Goal: Task Accomplishment & Management: Complete application form

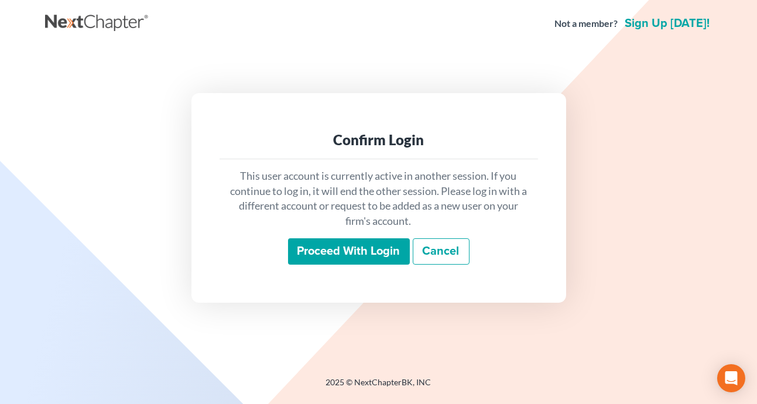
click at [359, 254] on input "Proceed with login" at bounding box center [349, 251] width 122 height 27
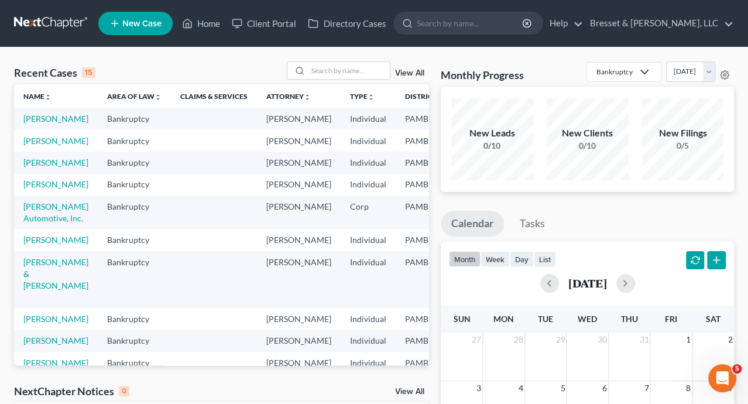
click at [44, 308] on td "[PERSON_NAME] & [PERSON_NAME]" at bounding box center [56, 279] width 84 height 57
click at [51, 290] on link "[PERSON_NAME] & [PERSON_NAME]" at bounding box center [55, 273] width 65 height 33
select select "10"
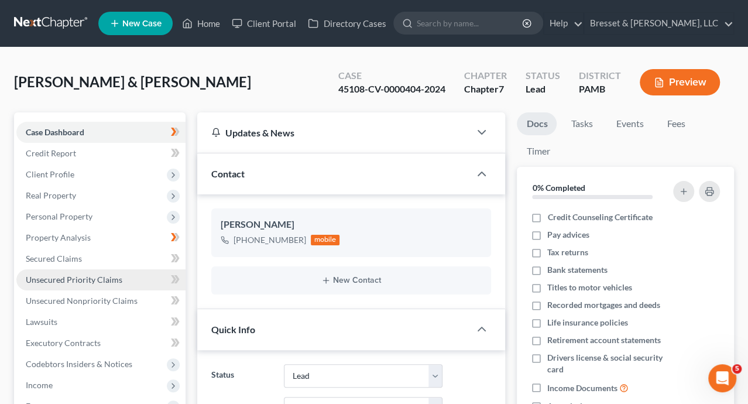
scroll to position [59, 0]
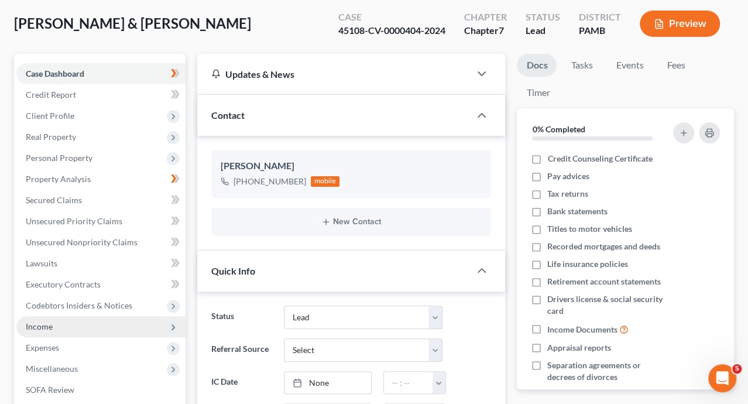
click at [50, 324] on span "Income" at bounding box center [39, 326] width 27 height 10
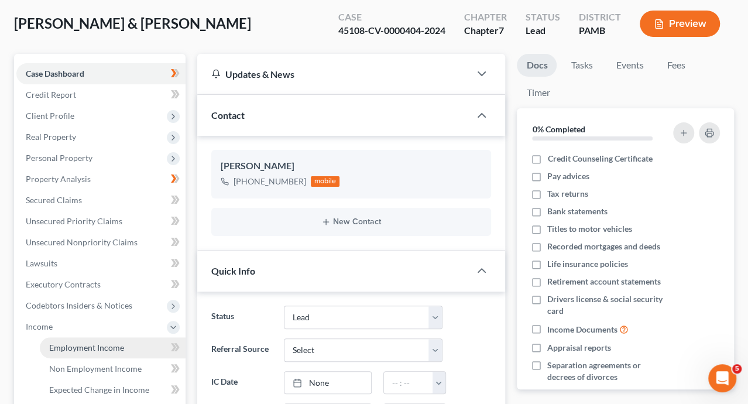
click at [80, 348] on span "Employment Income" at bounding box center [86, 347] width 75 height 10
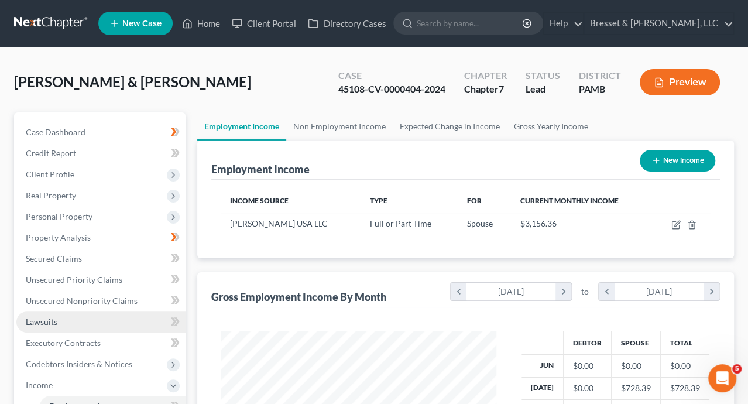
scroll to position [59, 0]
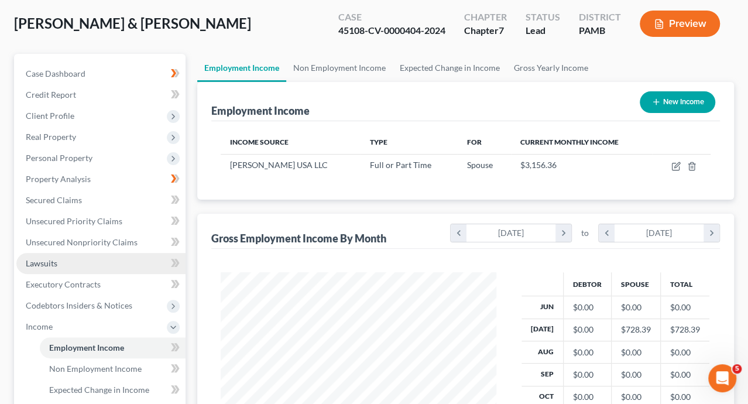
click at [50, 265] on span "Lawsuits" at bounding box center [42, 263] width 32 height 10
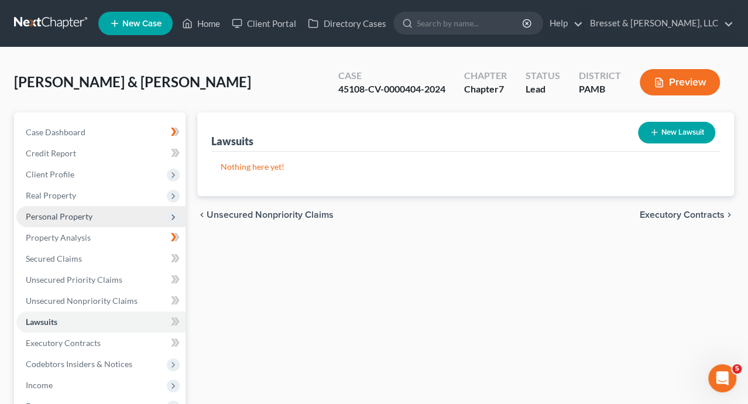
click at [77, 216] on span "Personal Property" at bounding box center [59, 216] width 67 height 10
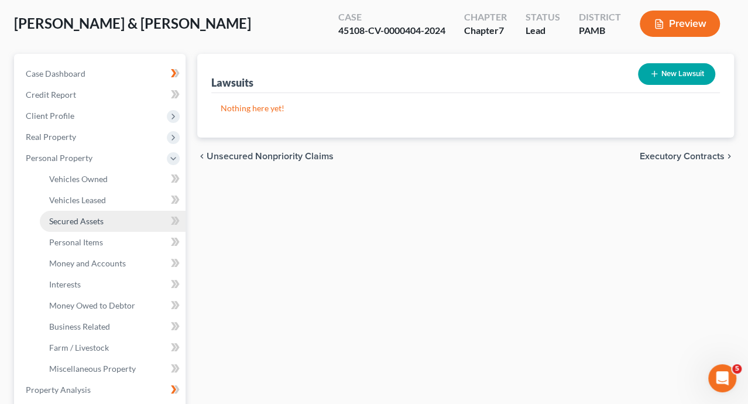
scroll to position [117, 0]
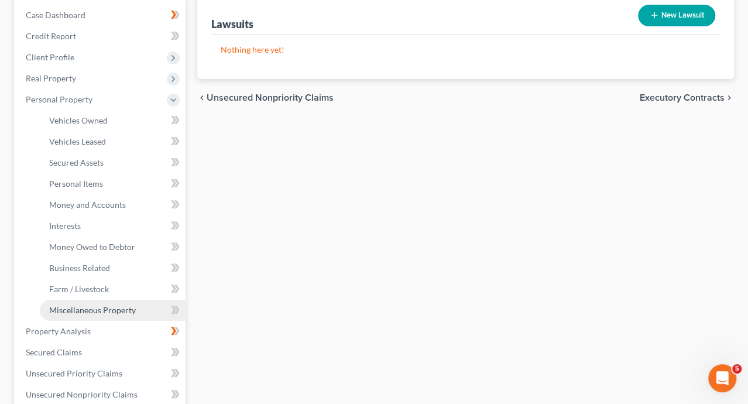
click at [107, 309] on span "Miscellaneous Property" at bounding box center [92, 310] width 87 height 10
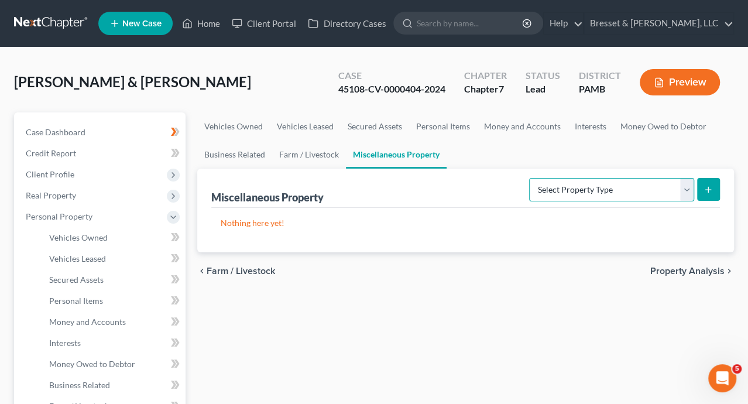
click at [686, 186] on select "Select Property Type Assigned for Creditor Benefit [DATE] Holding for Another N…" at bounding box center [611, 189] width 165 height 23
click at [683, 185] on select "Select Property Type Assigned for Creditor Benefit [DATE] Holding for Another N…" at bounding box center [611, 189] width 165 height 23
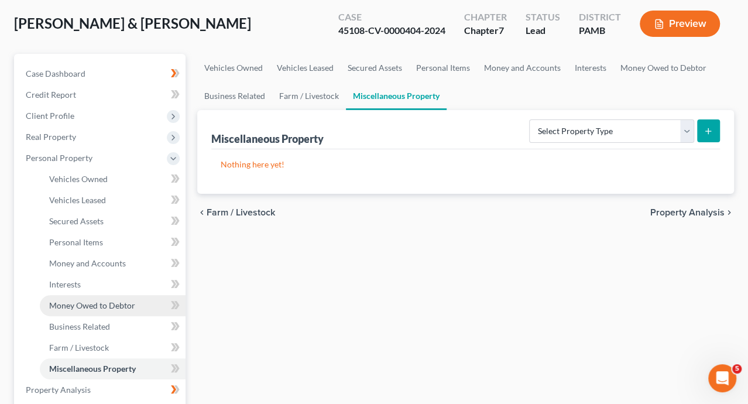
click at [88, 307] on span "Money Owed to Debtor" at bounding box center [92, 305] width 86 height 10
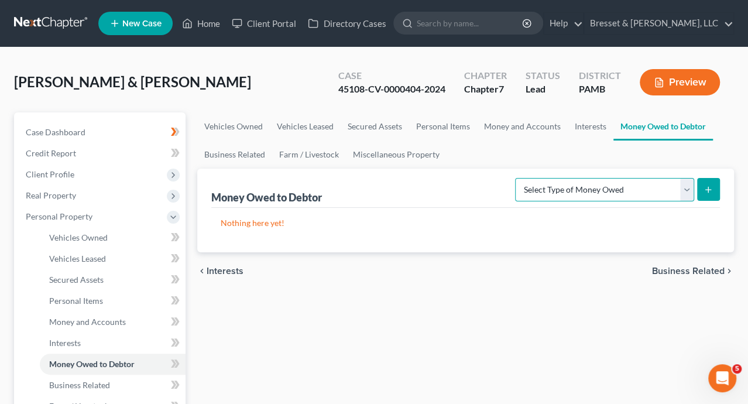
click at [687, 188] on select "Select Type of Money Owed Accounts Receivable Alimony Child Support Claims Agai…" at bounding box center [604, 189] width 179 height 23
select select "workers_compensation"
click at [517, 178] on select "Select Type of Money Owed Accounts Receivable Alimony Child Support Claims Agai…" at bounding box center [604, 189] width 179 height 23
click at [708, 190] on line "submit" at bounding box center [708, 190] width 5 height 0
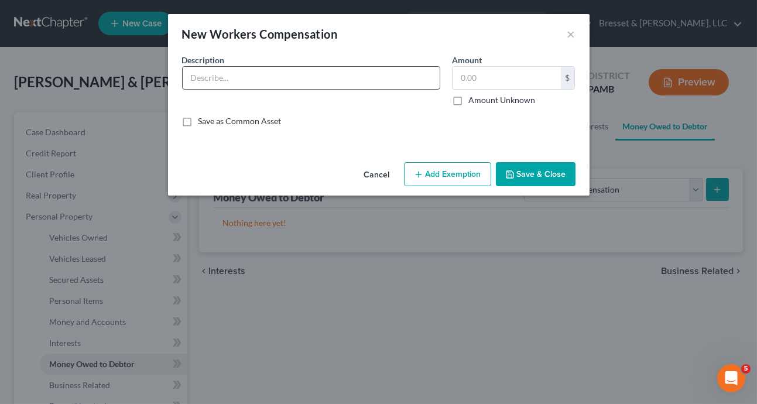
click at [304, 80] on input "text" at bounding box center [311, 78] width 257 height 22
type input "Potential workers' compensation claim against employer for repetitive trauma"
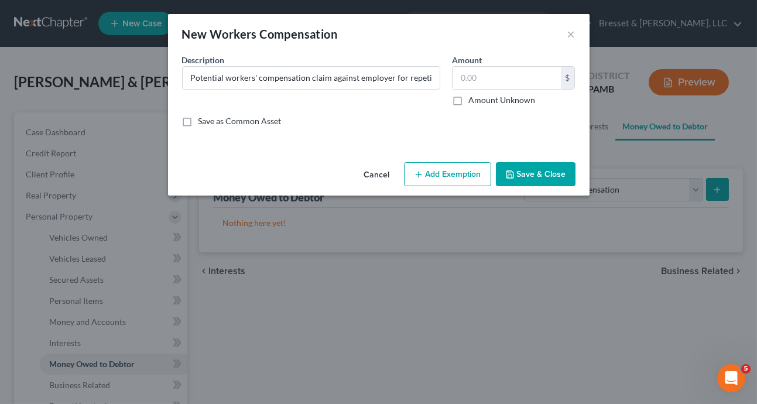
click at [468, 100] on label "Amount Unknown" at bounding box center [501, 100] width 67 height 12
click at [473, 100] on input "Amount Unknown" at bounding box center [477, 98] width 8 height 8
checkbox input "true"
type input "0.00"
click at [432, 172] on button "Add Exemption" at bounding box center [447, 174] width 87 height 25
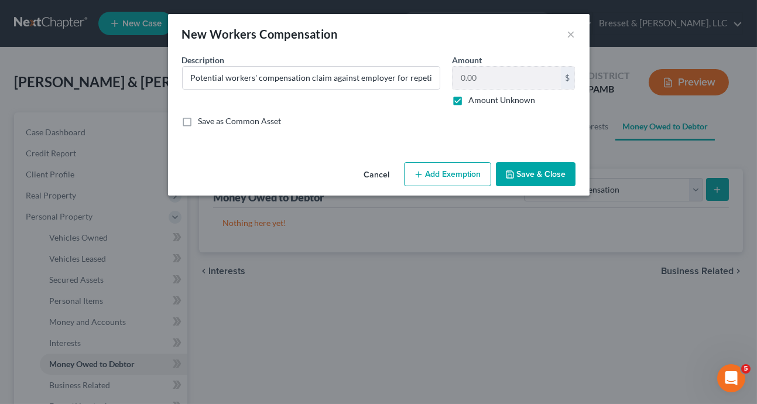
select select "2"
